Goal: Task Accomplishment & Management: Complete application form

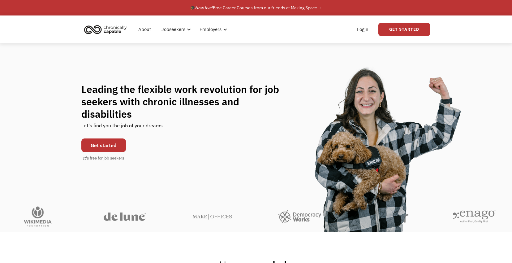
click at [116, 138] on link "Get started" at bounding box center [103, 145] width 45 height 14
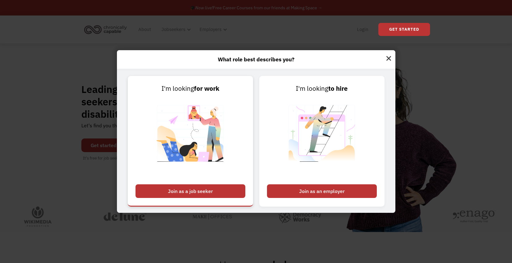
click at [195, 192] on div "Join as a job seeker" at bounding box center [191, 191] width 110 height 14
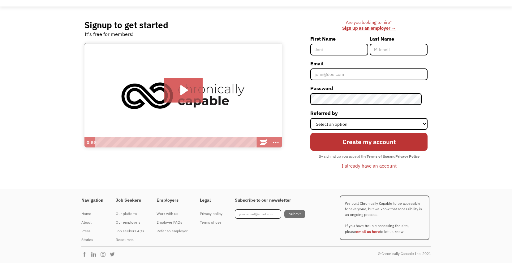
scroll to position [37, 0]
click at [184, 93] on icon "Play Video: Introducing Chronically Capable" at bounding box center [183, 90] width 39 height 25
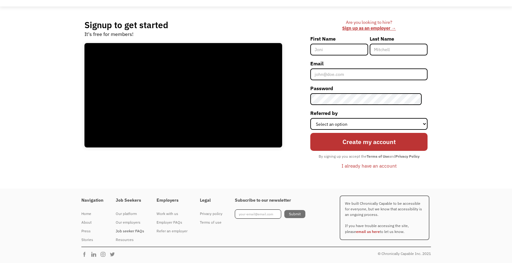
click at [137, 230] on div "Job seeker FAQs" at bounding box center [130, 230] width 28 height 7
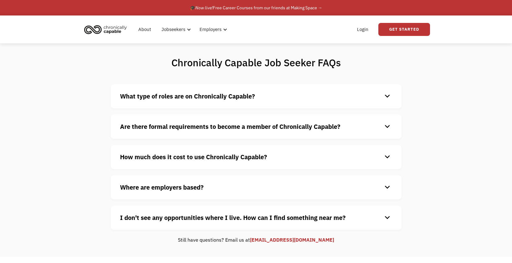
click at [387, 93] on div "keyboard_arrow_down" at bounding box center [388, 96] width 10 height 9
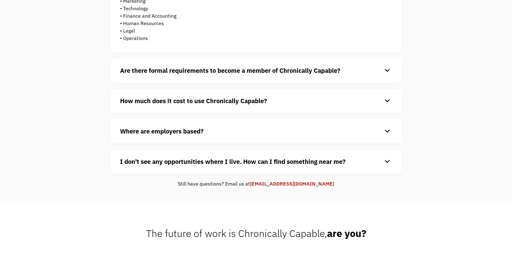
scroll to position [173, 0]
click at [389, 67] on div "keyboard_arrow_down" at bounding box center [388, 70] width 10 height 9
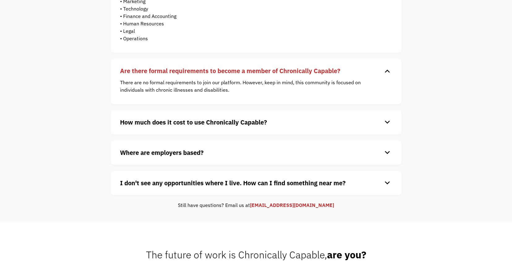
click at [388, 120] on div "keyboard_arrow_down" at bounding box center [388, 122] width 10 height 9
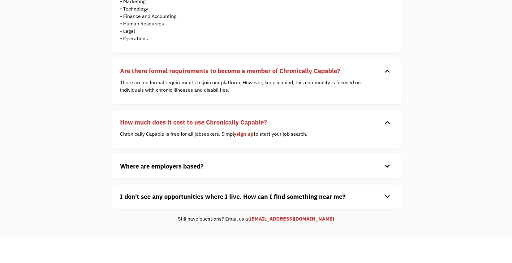
click at [388, 163] on div "keyboard_arrow_down" at bounding box center [388, 166] width 10 height 9
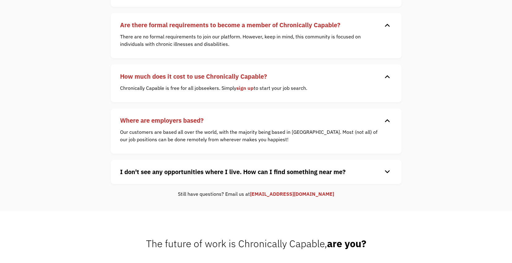
scroll to position [222, 0]
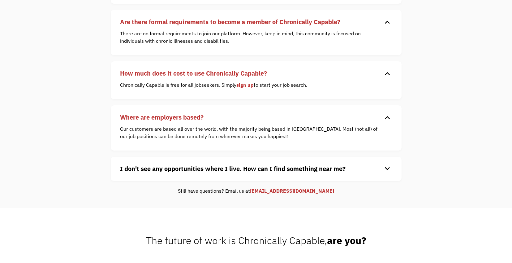
click at [387, 167] on div "keyboard_arrow_down" at bounding box center [388, 168] width 10 height 9
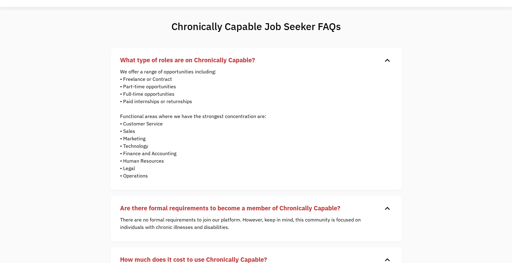
scroll to position [0, 0]
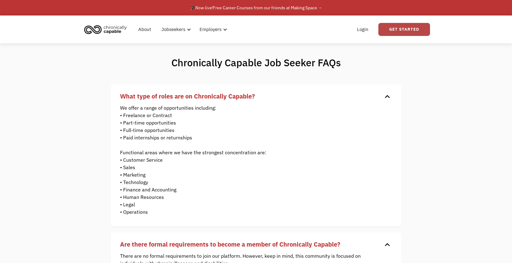
click at [397, 26] on link "Get Started" at bounding box center [405, 29] width 52 height 13
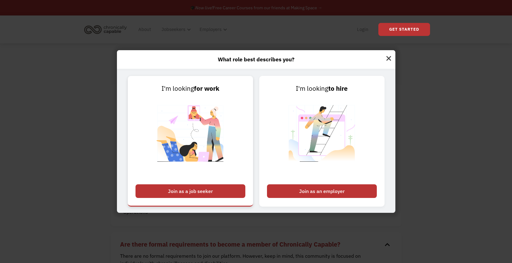
click at [205, 188] on div "Join as a job seeker" at bounding box center [191, 191] width 110 height 14
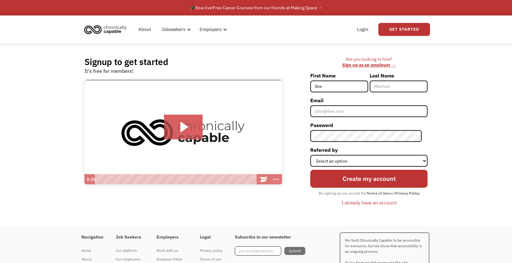
type input "Shelli"
type input "Sannes"
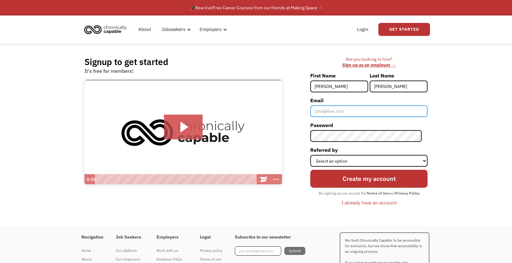
click at [388, 111] on input "Email" at bounding box center [368, 111] width 117 height 12
type input "shelli.sannes@gmail.com"
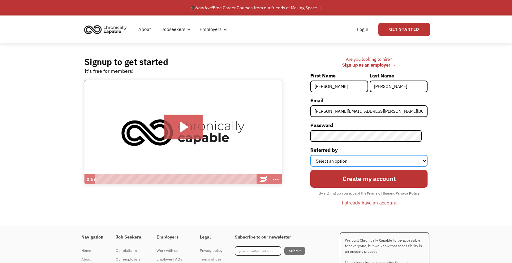
click at [383, 158] on select "Select an option Instagram Facebook Twitter Search Engine News Article Word of …" at bounding box center [368, 161] width 117 height 12
select select "Other"
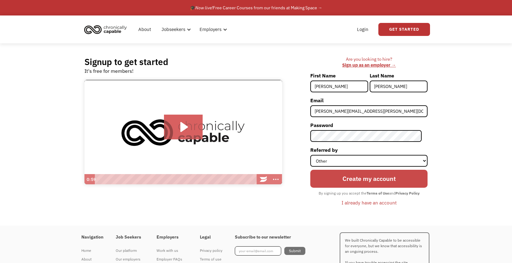
click at [365, 181] on input "Create my account" at bounding box center [368, 179] width 117 height 18
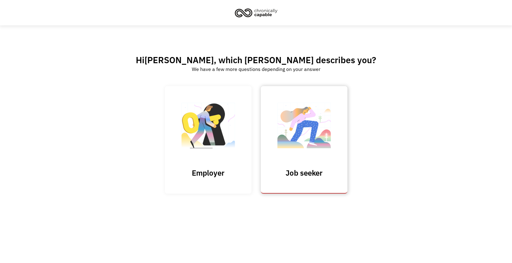
click at [311, 133] on img at bounding box center [304, 128] width 62 height 60
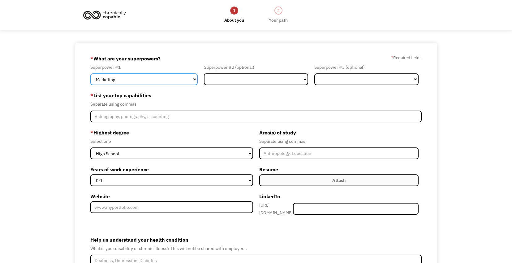
click at [192, 78] on select "Marketing Human Resources Finance Technology Operations Sales Industrial & Manu…" at bounding box center [143, 79] width 107 height 12
select select "Technology"
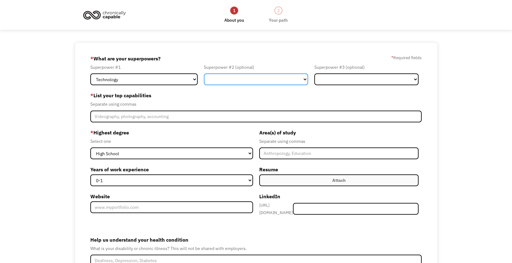
click at [249, 78] on select "Marketing Human Resources Finance Technology Operations Sales Industrial & Manu…" at bounding box center [256, 79] width 104 height 12
select select "Communications & Public Relations"
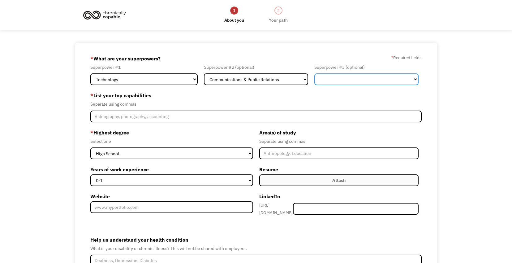
click at [329, 77] on select "Marketing Human Resources Finance Technology Operations Sales Industrial & Manu…" at bounding box center [366, 79] width 104 height 12
select select "Science & Education"
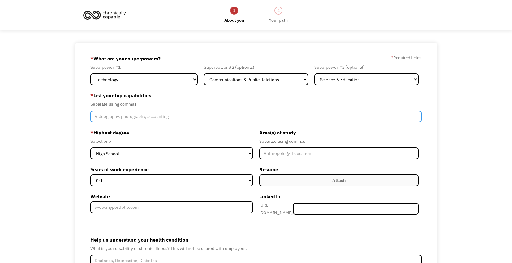
click at [154, 118] on input "Member-Create-Step1" at bounding box center [255, 116] width 331 height 12
type input "Quality Assurance software and website testing, software training, technical do…"
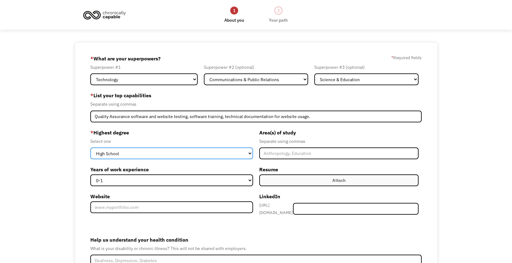
click at [122, 149] on select "High School Associates Bachelors Master's PhD" at bounding box center [171, 153] width 162 height 12
select select "associates"
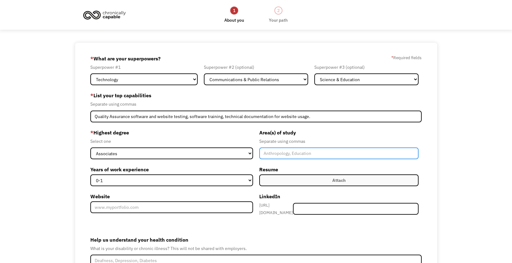
click at [284, 155] on input "Member-Create-Step1" at bounding box center [338, 153] width 159 height 12
click at [277, 151] on input "JOurnaqlism" at bounding box center [338, 153] width 159 height 12
click at [268, 153] on input "JOurnaqlism" at bounding box center [338, 153] width 159 height 12
click at [267, 153] on input "JOurnaqlism" at bounding box center [338, 153] width 159 height 12
click at [280, 154] on input "Journaqlism" at bounding box center [338, 153] width 159 height 12
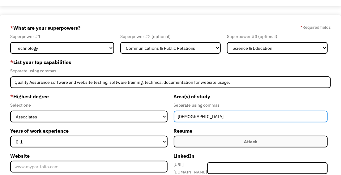
scroll to position [25, 0]
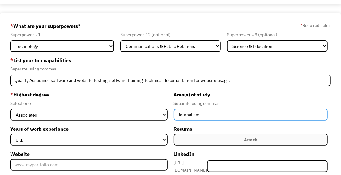
type input "Journalism"
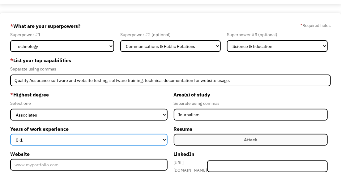
click at [148, 140] on select "0-1 2-4 5-10 11-15 15+" at bounding box center [88, 140] width 157 height 12
select select "15+"
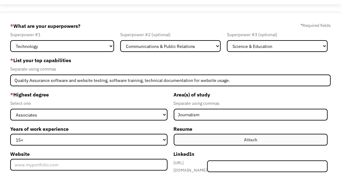
click at [206, 139] on label "Attach" at bounding box center [251, 140] width 154 height 12
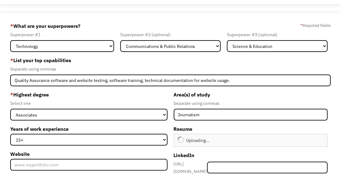
type input "Continue"
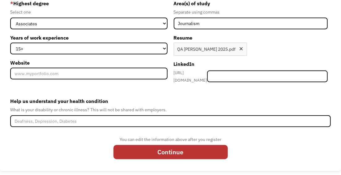
scroll to position [118, 0]
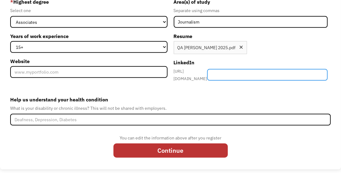
click at [253, 71] on input "Member-Create-Step1" at bounding box center [267, 75] width 121 height 12
paste input "https://www.linkedin.com/in/shelli-sannes/"
drag, startPoint x: 290, startPoint y: 72, endPoint x: 201, endPoint y: 71, distance: 88.5
click at [201, 71] on div "https://www.linkedin.com/in/ https://www.linkedin.com/in/shelli-sannes/" at bounding box center [251, 74] width 154 height 15
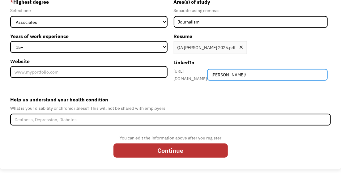
type input "[PERSON_NAME]/"
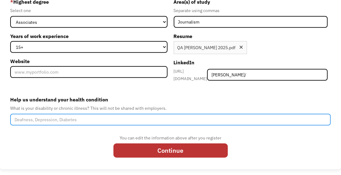
click at [48, 119] on input "Help us understand your health condition" at bounding box center [170, 120] width 321 height 12
type input "C"
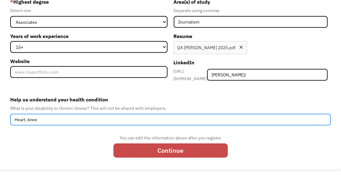
type input "Heart, knee"
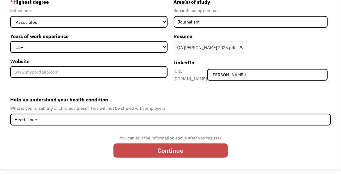
click at [196, 144] on input "Continue" at bounding box center [171, 151] width 115 height 15
type input "Please wait..."
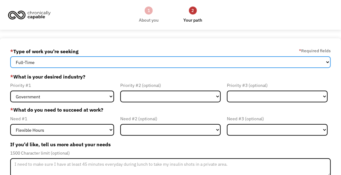
click at [214, 62] on select "Full-Time Part-Time Both Full-Time and Part-Time" at bounding box center [170, 62] width 321 height 12
select select "Both Full-Time and Part-Time"
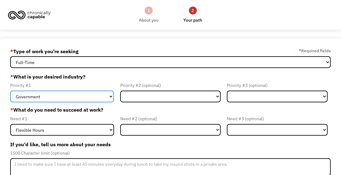
click at [89, 96] on select "Government Finance & Insurance Health & Social Care Tech & Engineering Creative…" at bounding box center [62, 97] width 104 height 12
select select "Tech & Engineering"
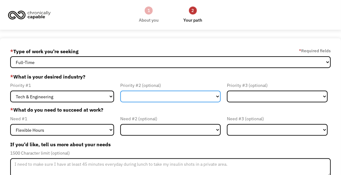
click at [142, 98] on select "Government Finance & Insurance Health & Social Care Tech & Engineering Creative…" at bounding box center [170, 97] width 101 height 12
click at [217, 93] on select "Government Finance & Insurance Health & Social Care Tech & Engineering Creative…" at bounding box center [170, 97] width 101 height 12
select select "Creative & Design"
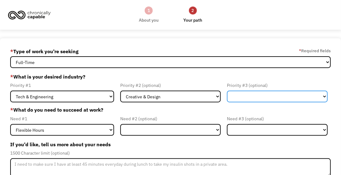
click at [249, 94] on select "Government Finance & Insurance Health & Social Care Tech & Engineering Creative…" at bounding box center [277, 97] width 101 height 12
select select "Education"
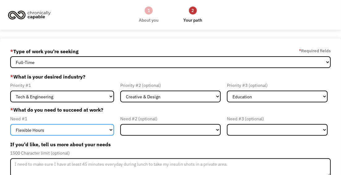
click at [85, 131] on select "Flexible Hours Remote Work Service Animal On-site Accommodations Visual Support…" at bounding box center [62, 130] width 104 height 12
select select "Remote Work"
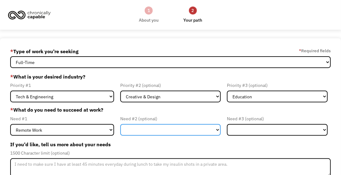
click at [136, 129] on select "Flexible Hours Remote Work Service Animal On-site Accommodations Visual Support…" at bounding box center [170, 130] width 101 height 12
select select "Other"
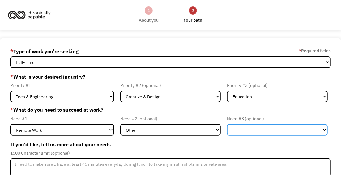
click at [233, 132] on select "Flexible Hours Remote Work Service Animal On-site Accommodations Visual Support…" at bounding box center [277, 130] width 101 height 12
select select "Flexible Hours"
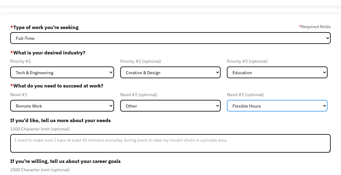
scroll to position [35, 0]
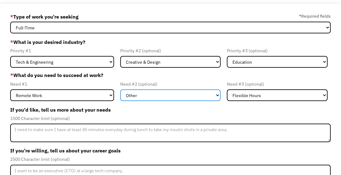
click at [168, 94] on select "Flexible Hours Remote Work Service Animal On-site Accommodations Visual Support…" at bounding box center [170, 95] width 101 height 12
select select "Member-Update-Form-Step2"
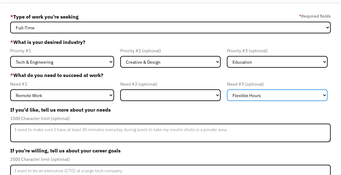
click at [244, 94] on select "Flexible Hours Remote Work Service Animal On-site Accommodations Visual Support…" at bounding box center [277, 95] width 101 height 12
select select "Member-Update-Form-Step2"
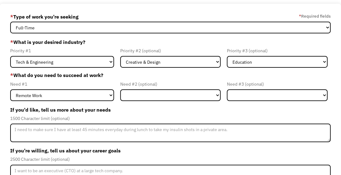
click at [186, 113] on label "If you'd like, tell us more about your needs" at bounding box center [170, 110] width 321 height 10
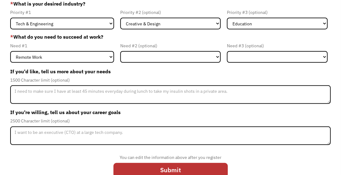
scroll to position [87, 0]
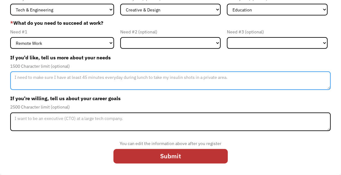
click at [149, 83] on textarea "Member-Update-Form-Step2" at bounding box center [170, 80] width 321 height 19
type textarea "D"
type textarea "I cannot lift 20 pounds or more, I cannot walk very far."
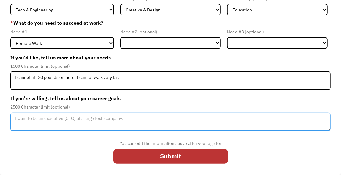
click at [87, 121] on textarea "Member-Update-Form-Step2" at bounding box center [170, 122] width 321 height 19
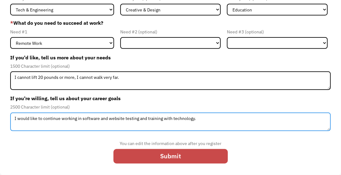
type textarea "I would like to continue working in software and website testing and training w…"
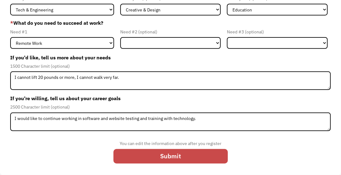
click at [156, 155] on input "Submit" at bounding box center [171, 156] width 115 height 15
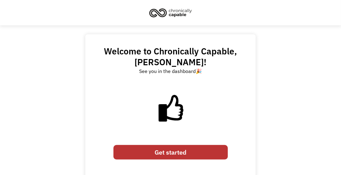
click at [162, 154] on link "Get started" at bounding box center [171, 152] width 115 height 15
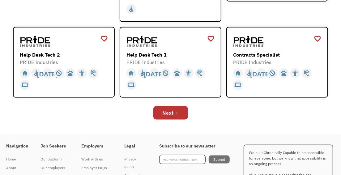
scroll to position [298, 0]
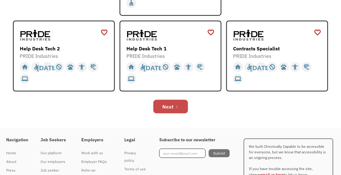
click at [169, 101] on link "Next" at bounding box center [171, 107] width 35 height 14
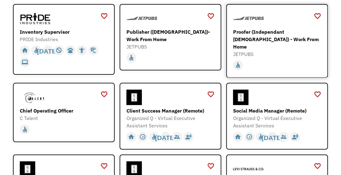
scroll to position [91, 0]
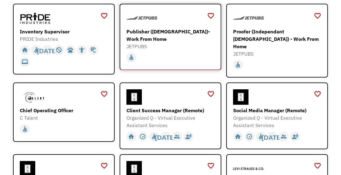
click at [181, 33] on div "Publisher ([DEMOGRAPHIC_DATA])- Work From Home" at bounding box center [172, 35] width 90 height 15
click at [259, 33] on div "Proofer (Independant [DEMOGRAPHIC_DATA]) - Work From Home" at bounding box center [278, 39] width 90 height 22
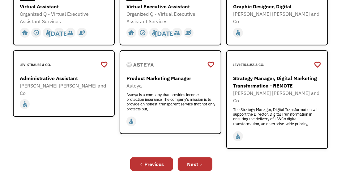
scroll to position [278, 0]
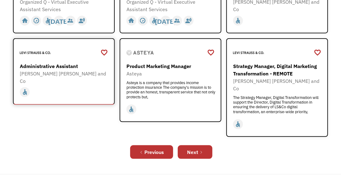
click at [66, 63] on div "Administrative Assistant" at bounding box center [65, 66] width 90 height 7
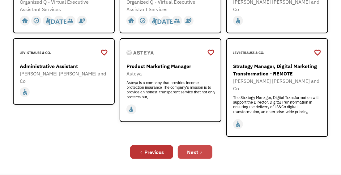
click at [198, 149] on div "Next" at bounding box center [192, 152] width 11 height 7
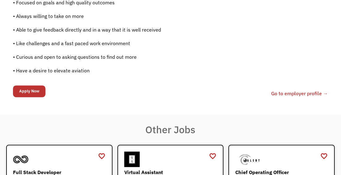
scroll to position [528, 0]
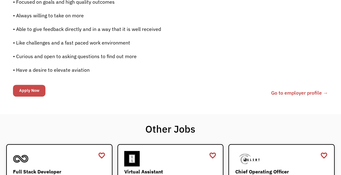
click at [31, 89] on input "Apply Now" at bounding box center [29, 91] width 32 height 12
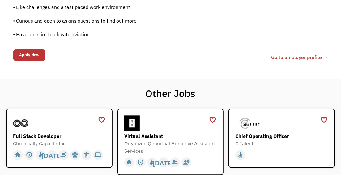
scroll to position [564, 0]
click at [29, 53] on input "Apply Now" at bounding box center [29, 55] width 32 height 12
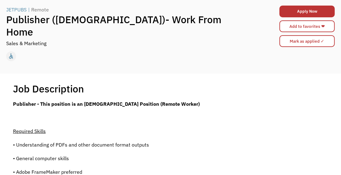
scroll to position [0, 0]
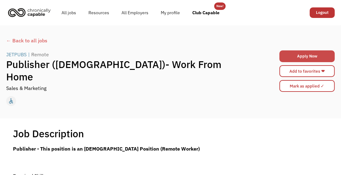
click at [292, 56] on link "Apply Now" at bounding box center [307, 56] width 55 height 12
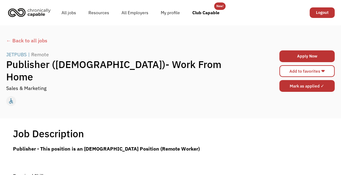
click at [301, 88] on input "Mark as applied ✓" at bounding box center [307, 86] width 55 height 12
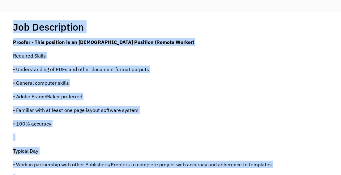
scroll to position [104, 0]
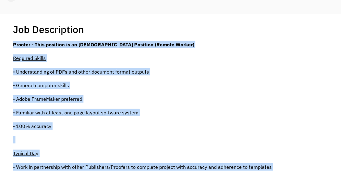
drag, startPoint x: 94, startPoint y: 107, endPoint x: 9, endPoint y: 40, distance: 108.8
copy div "Proofer - This position is an Independent Contractor Position (Remote Worker) R…"
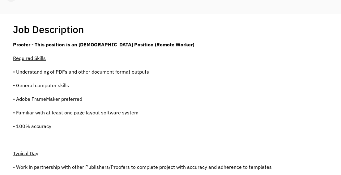
drag, startPoint x: 198, startPoint y: 43, endPoint x: -5, endPoint y: 43, distance: 203.0
copy strong "Proofer - This position is an Independent Contractor Position (Remote Worker)"
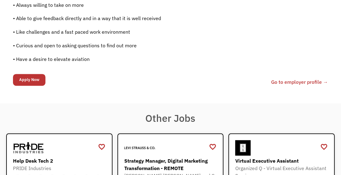
scroll to position [500, 0]
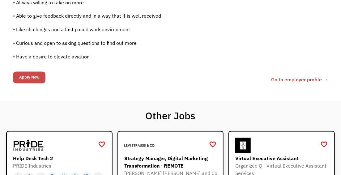
click at [31, 76] on input "Apply Now" at bounding box center [29, 78] width 32 height 12
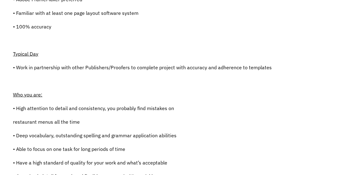
scroll to position [0, 0]
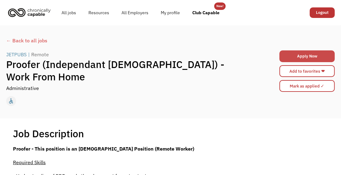
click at [306, 54] on link "Apply Now" at bounding box center [307, 56] width 55 height 12
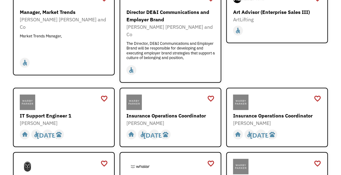
scroll to position [111, 0]
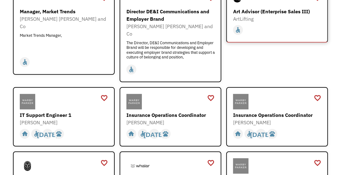
click at [270, 10] on div "Art Advisor (Enterprise Sales III)" at bounding box center [278, 11] width 90 height 7
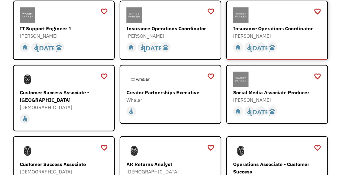
scroll to position [198, 0]
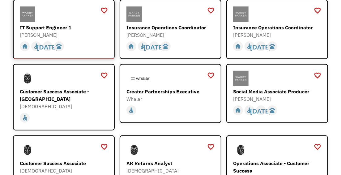
click at [47, 24] on div "IT Support Engineer 1" at bounding box center [65, 27] width 90 height 7
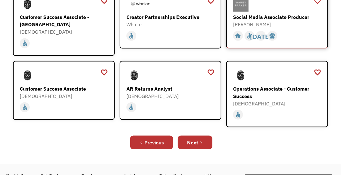
scroll to position [273, 0]
click at [201, 136] on link "Next" at bounding box center [195, 143] width 35 height 14
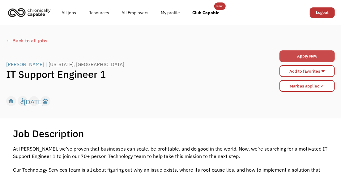
click at [299, 56] on link "Apply Now" at bounding box center [307, 56] width 55 height 12
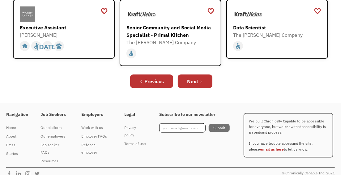
scroll to position [287, 0]
click at [249, 27] on div "Data Scientist" at bounding box center [278, 27] width 90 height 7
click at [195, 78] on div "Next" at bounding box center [192, 81] width 11 height 7
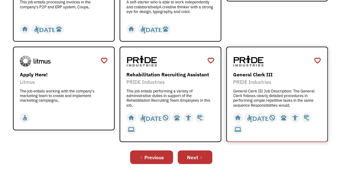
scroll to position [299, 0]
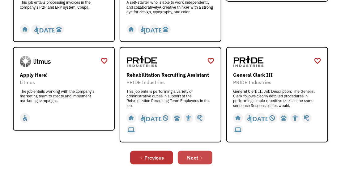
click at [194, 157] on div "Next" at bounding box center [192, 157] width 11 height 7
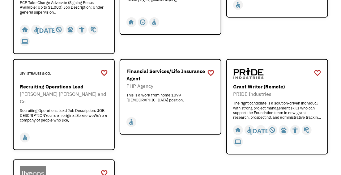
scroll to position [259, 0]
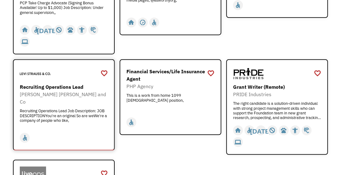
click at [75, 101] on div "Recruiting Operations Lead Levi Strauss and Co Recruiting Operations Lead Job D…" at bounding box center [65, 105] width 90 height 44
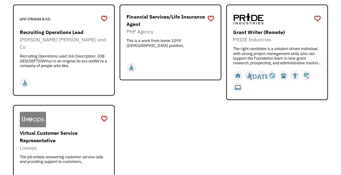
scroll to position [317, 0]
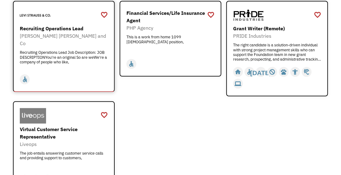
click at [70, 28] on div "Recruiting Operations Lead" at bounding box center [65, 28] width 90 height 7
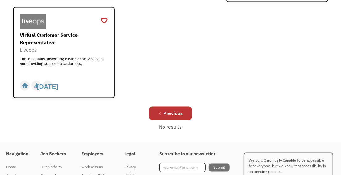
scroll to position [412, 0]
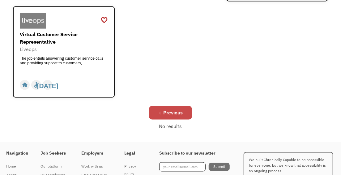
click at [176, 111] on div "Previous" at bounding box center [172, 112] width 19 height 7
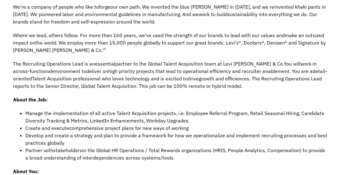
scroll to position [173, 0]
drag, startPoint x: 13, startPoint y: 5, endPoint x: 185, endPoint y: 155, distance: 228.8
click at [185, 155] on div "JOB DESCRIPTION You're an original. So are we . We're a company of people who l…" at bounding box center [170, 175] width 315 height 406
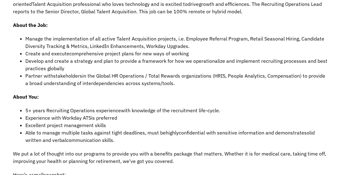
scroll to position [246, 0]
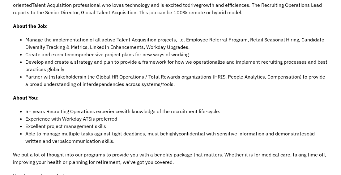
drag, startPoint x: 117, startPoint y: 141, endPoint x: 41, endPoint y: 17, distance: 145.8
click at [40, 16] on div "JOB DESCRIPTION You're an original. So are we . We're a company of people who l…" at bounding box center [170, 102] width 315 height 406
click at [127, 102] on div "JOB DESCRIPTION You're an original. So are we . We're a company of people who l…" at bounding box center [170, 102] width 315 height 406
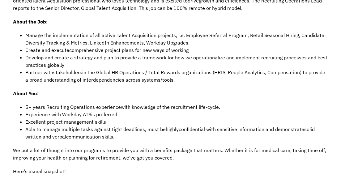
drag, startPoint x: 119, startPoint y: 141, endPoint x: 47, endPoint y: 30, distance: 132.4
click at [47, 30] on div "JOB DESCRIPTION You're an original. So are we . We're a company of people who l…" at bounding box center [170, 97] width 315 height 406
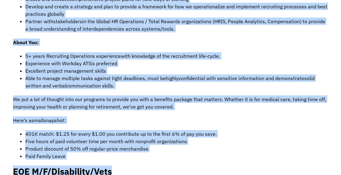
scroll to position [308, 0]
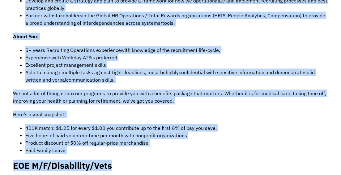
drag, startPoint x: 13, startPoint y: 17, endPoint x: 147, endPoint y: 78, distance: 146.9
click at [147, 78] on div "JOB DESCRIPTION You're an original. So are we . We're a company of people who l…" at bounding box center [170, 41] width 315 height 406
copy div "You're an original. So are we . We're a company of people who like to forge our…"
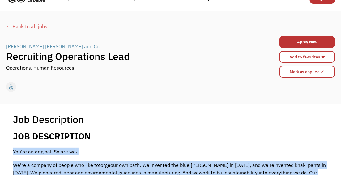
scroll to position [13, 0]
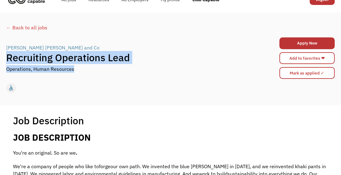
drag, startPoint x: 78, startPoint y: 69, endPoint x: 8, endPoint y: 53, distance: 71.7
click at [8, 53] on div "Levi Strauss and Co | Recruiting Operations Lead Operations, Human Resources" at bounding box center [129, 58] width 247 height 29
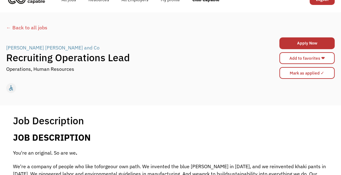
click at [86, 72] on div "Operations, Human Resources" at bounding box center [129, 68] width 247 height 7
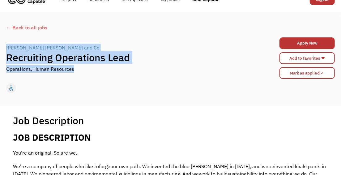
drag, startPoint x: 76, startPoint y: 69, endPoint x: 5, endPoint y: 49, distance: 74.0
click at [5, 49] on div "← Back to all jobs Levi Strauss and Co | Recruiting Operations Lead Operations,…" at bounding box center [170, 59] width 341 height 76
copy div "Levi Strauss and Co | Recruiting Operations Lead Operations, Human Resources"
click at [299, 41] on link "Apply Now" at bounding box center [307, 43] width 55 height 12
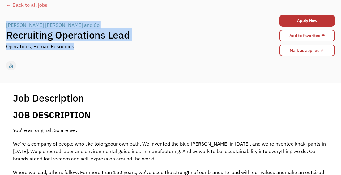
scroll to position [29, 0]
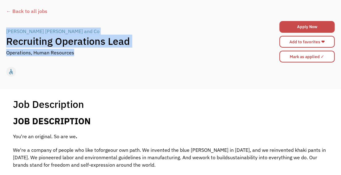
click at [314, 27] on link "Apply Now" at bounding box center [307, 27] width 55 height 12
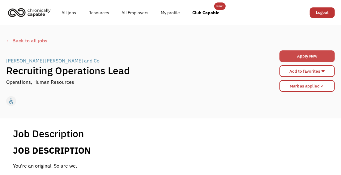
click at [315, 55] on link "Apply Now" at bounding box center [307, 56] width 55 height 12
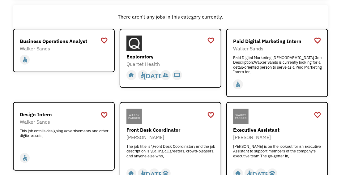
scroll to position [68, 0]
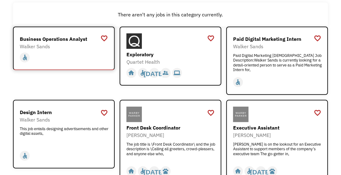
click at [64, 39] on div "Business Operations Analyst" at bounding box center [65, 38] width 90 height 7
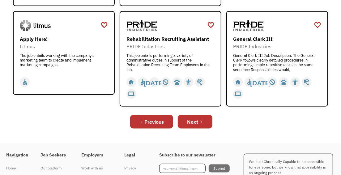
scroll to position [334, 0]
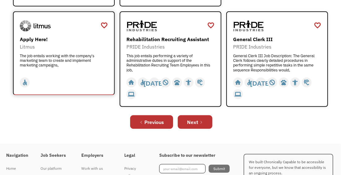
click at [52, 65] on div "The job entails working with the company's marketing team to create and impleme…" at bounding box center [65, 63] width 90 height 19
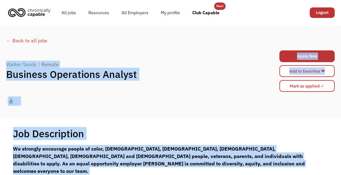
drag, startPoint x: 200, startPoint y: 135, endPoint x: 4, endPoint y: 63, distance: 208.8
copy body "Loremi Dolor | Sitame Consecte Adipiscing Elitsed Doeiu Tem incidi.utlabo@etdol…"
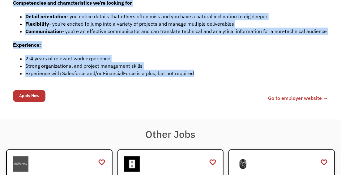
scroll to position [520, 0]
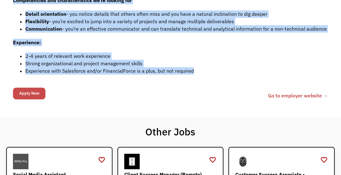
click at [33, 88] on input "Apply Now" at bounding box center [29, 94] width 32 height 12
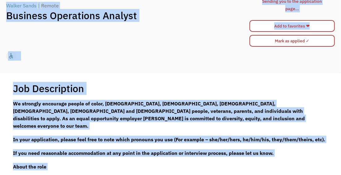
scroll to position [0, 0]
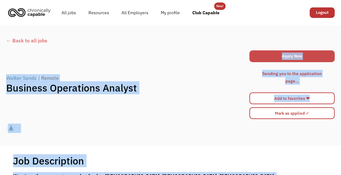
click at [298, 55] on link "Apply Now" at bounding box center [292, 56] width 85 height 12
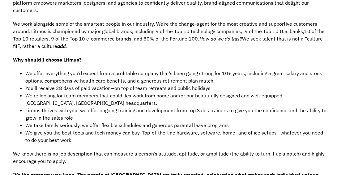
scroll to position [301, 0]
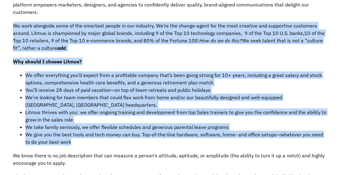
drag, startPoint x: 70, startPoint y: 133, endPoint x: 14, endPoint y: 11, distance: 134.0
click at [14, 11] on div "Who is Litmus? Litmus’s email creation, testing, analytics, and personalization…" at bounding box center [170, 98] width 315 height 508
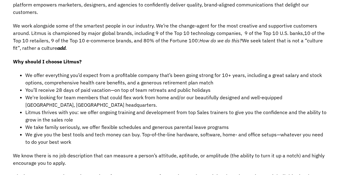
click at [91, 58] on p "Why should I choose Litmus?" at bounding box center [170, 61] width 315 height 7
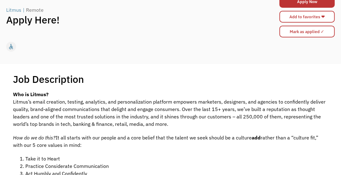
scroll to position [44, 0]
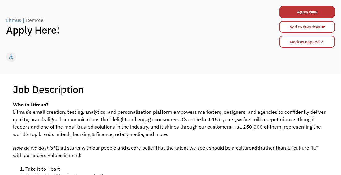
drag, startPoint x: 74, startPoint y: 135, endPoint x: 12, endPoint y: 106, distance: 68.8
copy div "Lor ip Dolors? Ametco’a elits doeiusmo, tempori, utlaboree, dol magnaaliquaenim…"
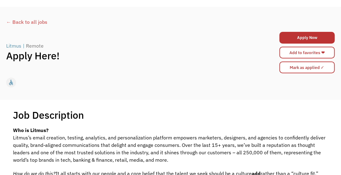
scroll to position [18, 0]
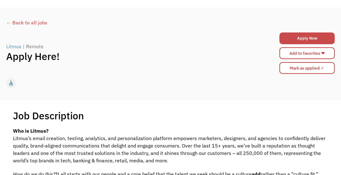
click at [308, 37] on link "Apply Now" at bounding box center [307, 38] width 55 height 12
